Goal: Communication & Community: Participate in discussion

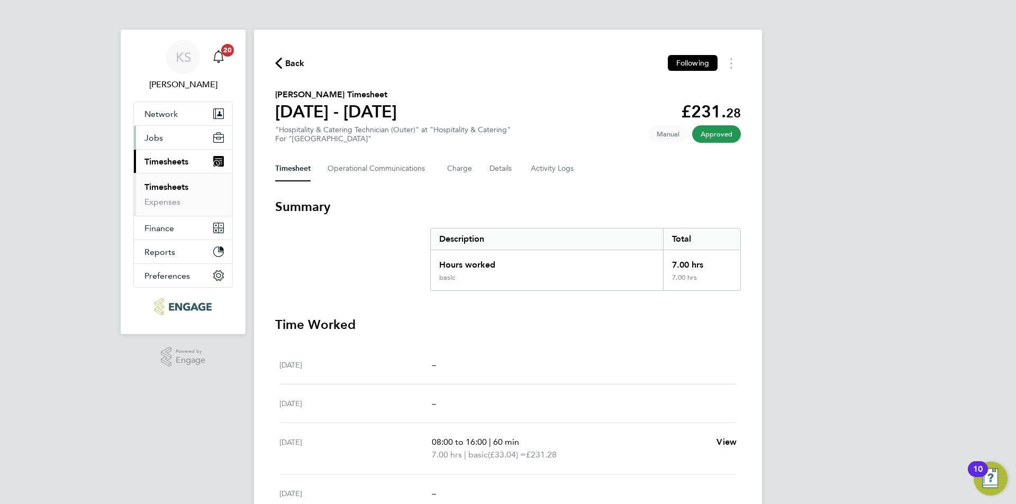
click at [169, 138] on button "Jobs" at bounding box center [183, 137] width 98 height 23
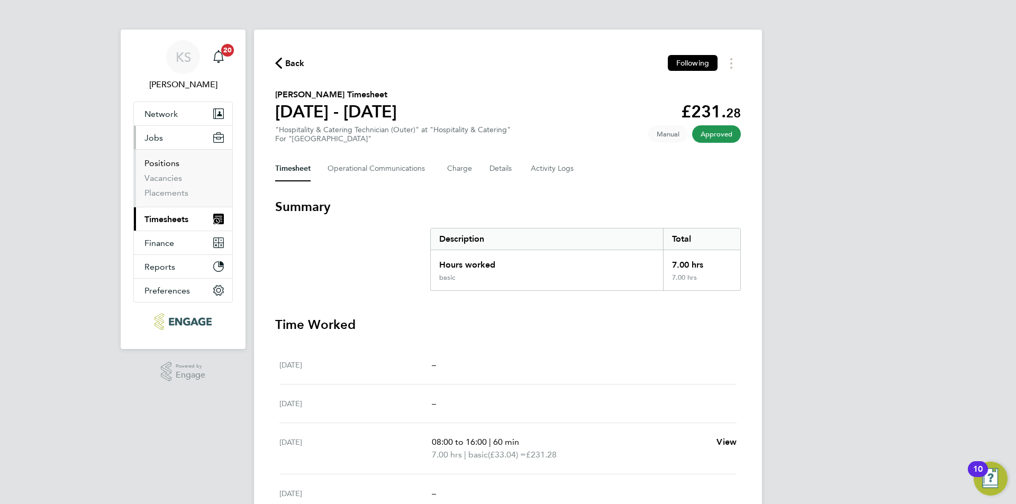
click at [157, 163] on link "Positions" at bounding box center [161, 163] width 35 height 10
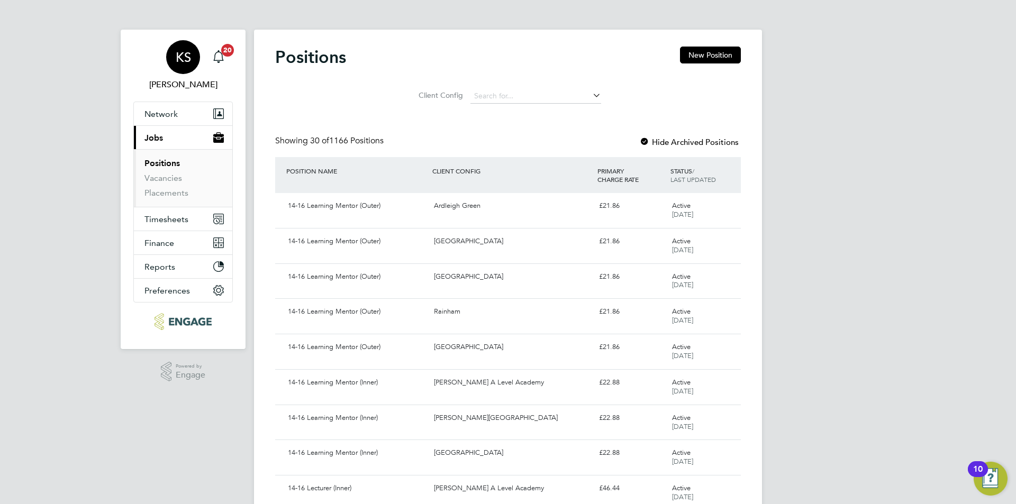
click at [172, 87] on span "[PERSON_NAME]" at bounding box center [182, 84] width 99 height 13
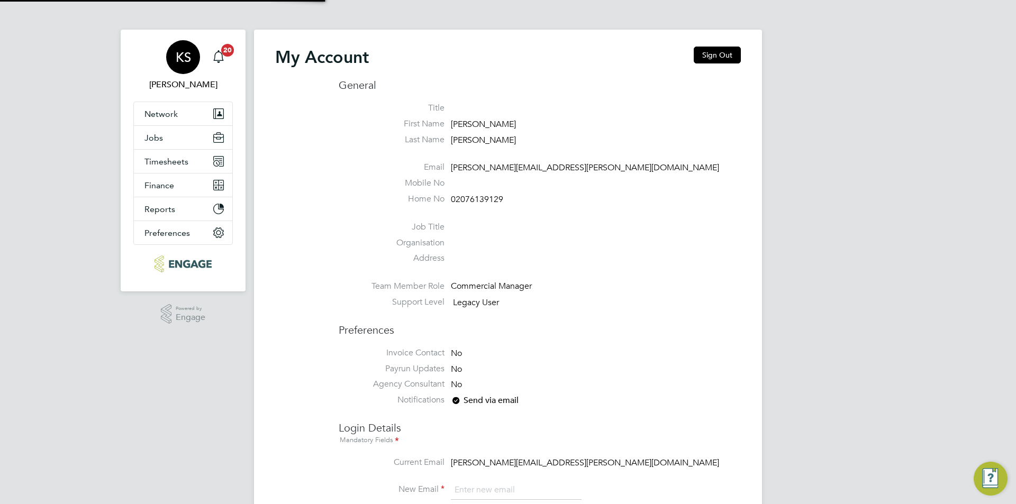
type input "katie.stafford@ncclondon.ac.uk"
click at [162, 138] on span "Jobs" at bounding box center [153, 138] width 19 height 10
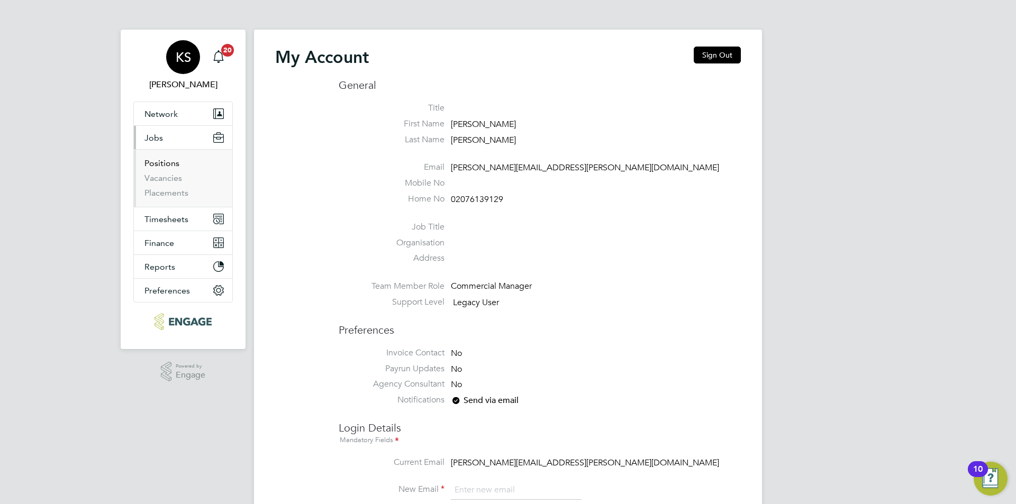
click at [162, 160] on link "Positions" at bounding box center [161, 163] width 35 height 10
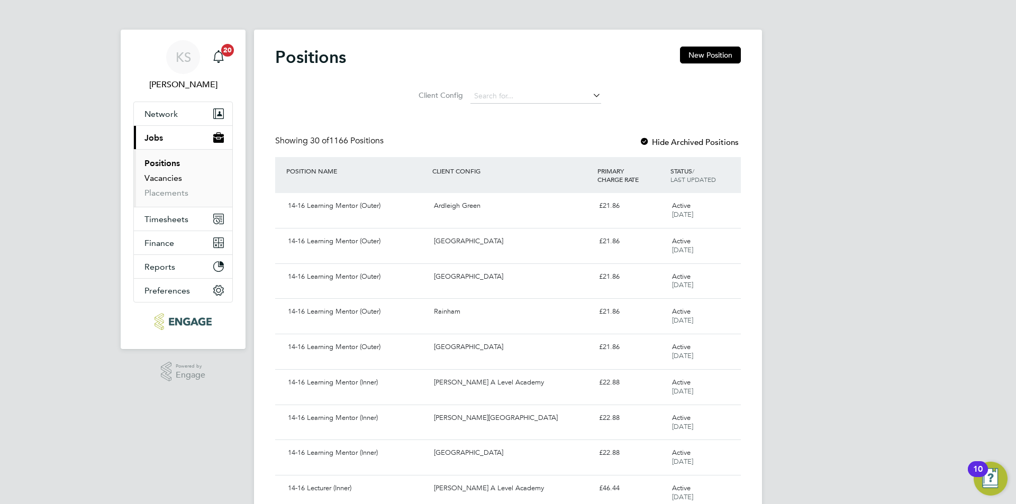
click at [167, 175] on link "Vacancies" at bounding box center [163, 178] width 38 height 10
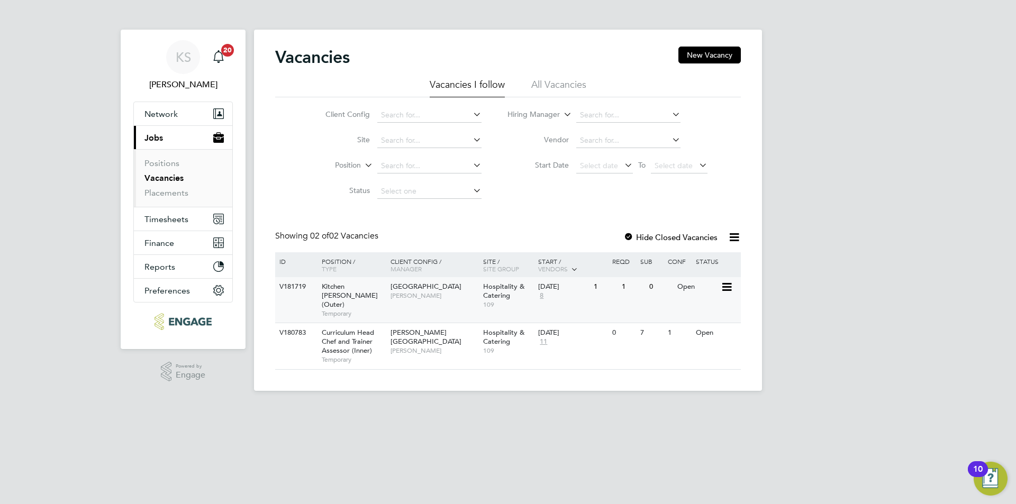
click at [416, 288] on span "[GEOGRAPHIC_DATA]" at bounding box center [425, 286] width 71 height 9
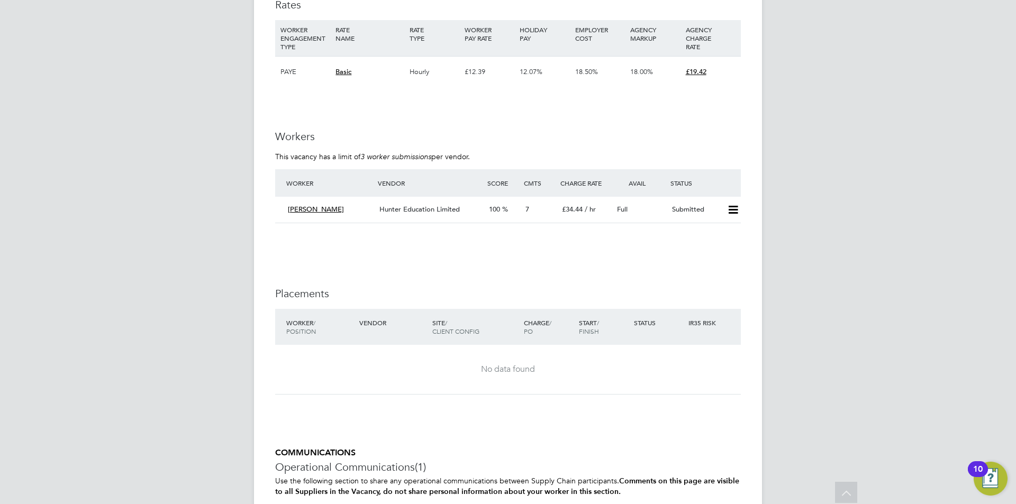
scroll to position [1852, 0]
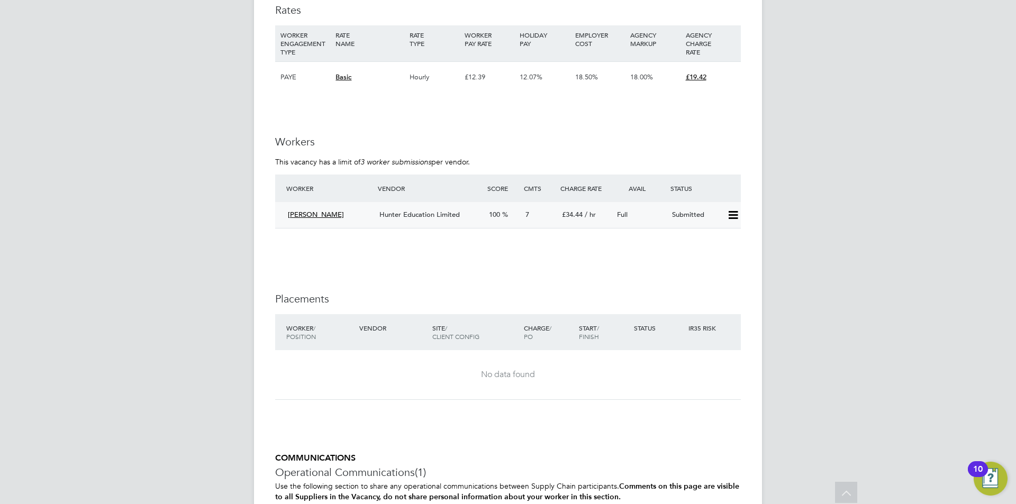
click at [297, 210] on span "[PERSON_NAME]" at bounding box center [316, 214] width 56 height 9
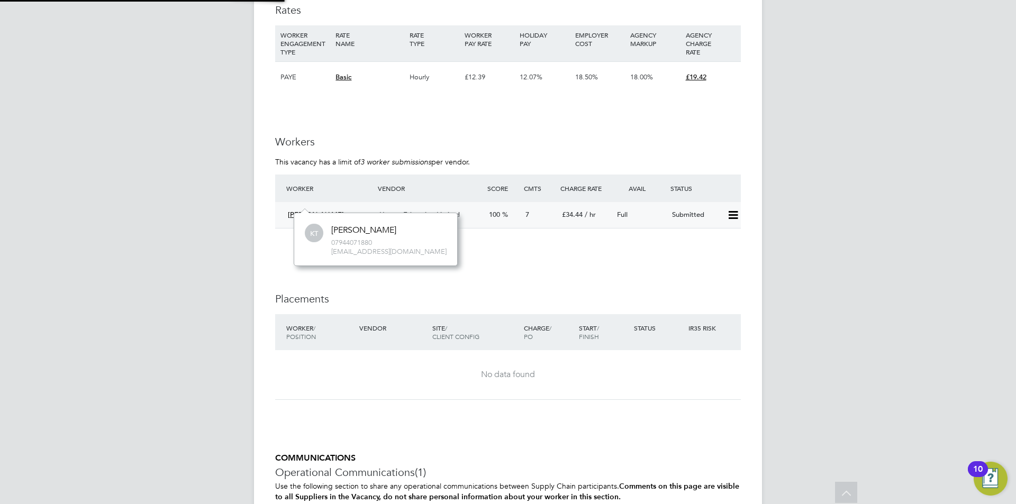
scroll to position [52, 159]
click at [345, 229] on div "[PERSON_NAME]" at bounding box center [363, 230] width 65 height 11
click at [726, 211] on icon at bounding box center [732, 215] width 13 height 8
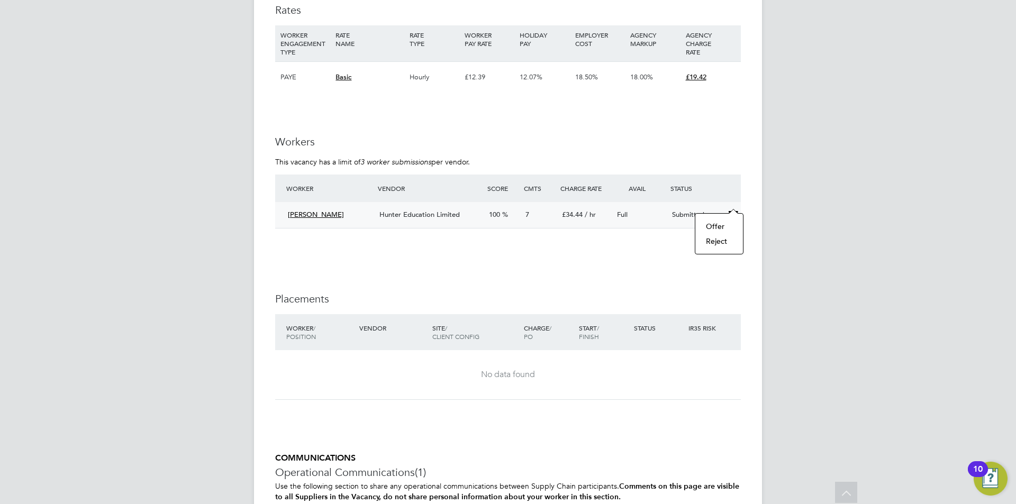
click at [322, 210] on span "[PERSON_NAME]" at bounding box center [316, 214] width 56 height 9
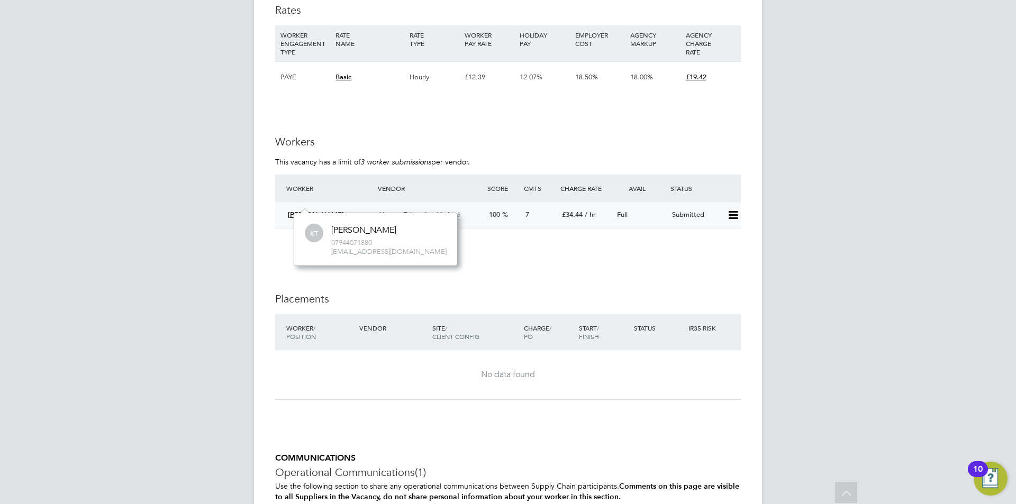
click at [323, 210] on span "[PERSON_NAME]" at bounding box center [316, 214] width 56 height 9
click at [458, 210] on span "Hunter Education Limited" at bounding box center [419, 214] width 80 height 9
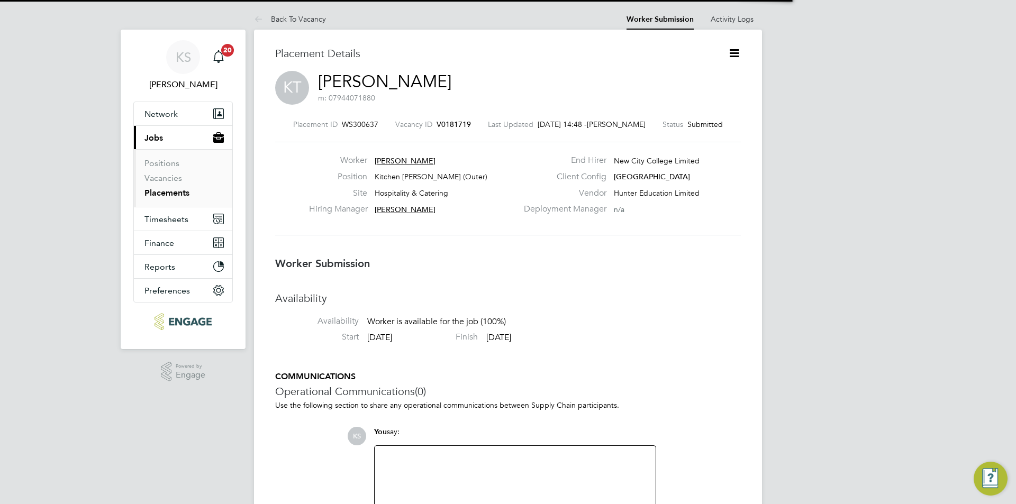
scroll to position [5, 5]
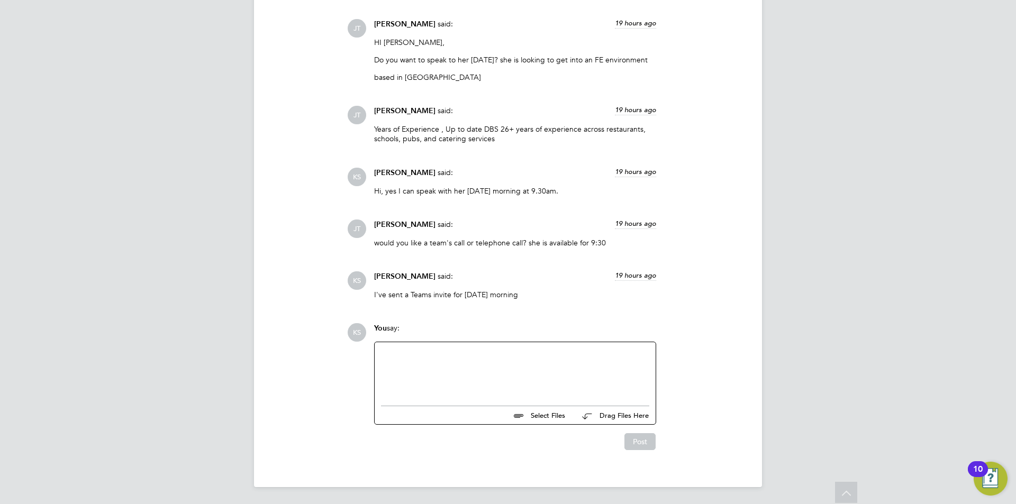
click at [445, 361] on div at bounding box center [515, 371] width 268 height 45
click at [638, 435] on button "Post" at bounding box center [639, 441] width 31 height 17
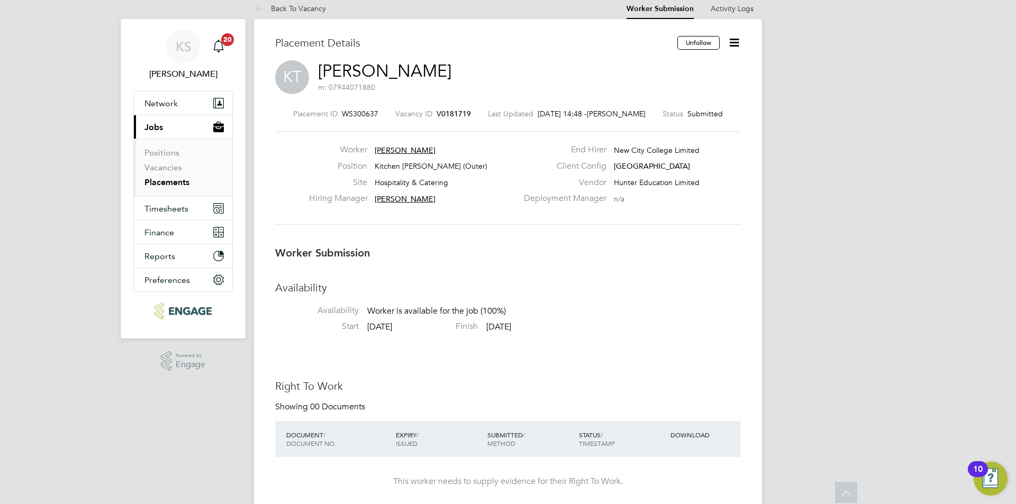
scroll to position [0, 0]
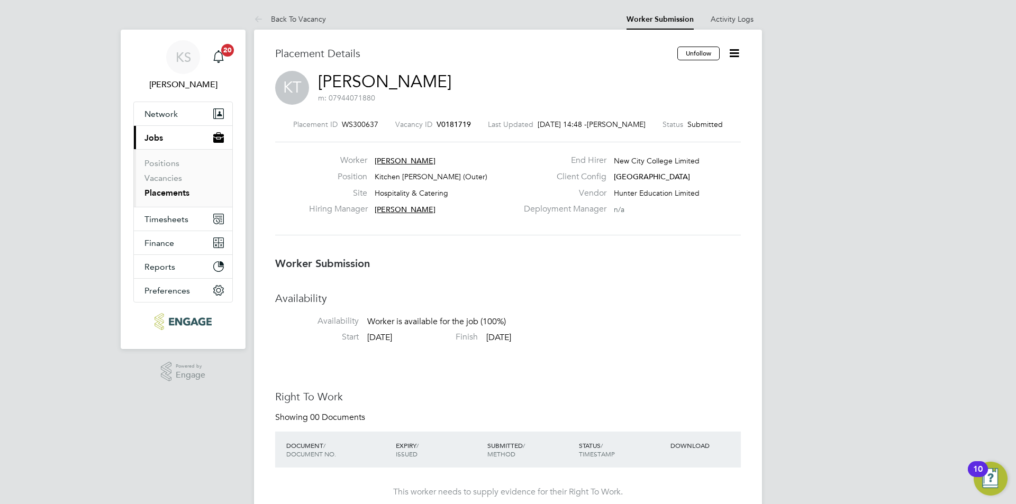
click at [740, 52] on icon at bounding box center [733, 53] width 13 height 13
click at [669, 97] on li "Offer" at bounding box center [690, 99] width 98 height 15
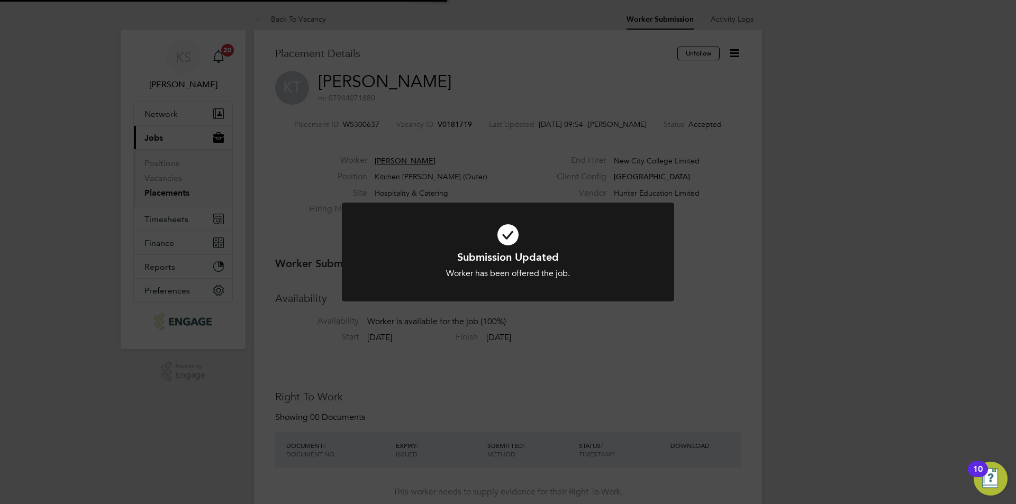
scroll to position [31, 74]
